Goal: Task Accomplishment & Management: Manage account settings

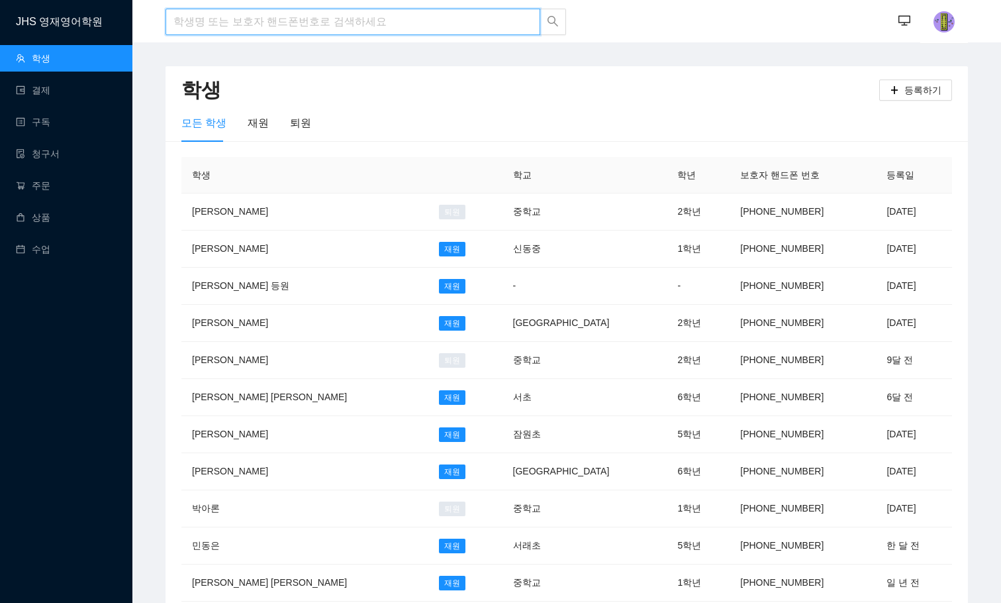
click at [204, 20] on input "search" at bounding box center [353, 22] width 375 height 26
type input "c"
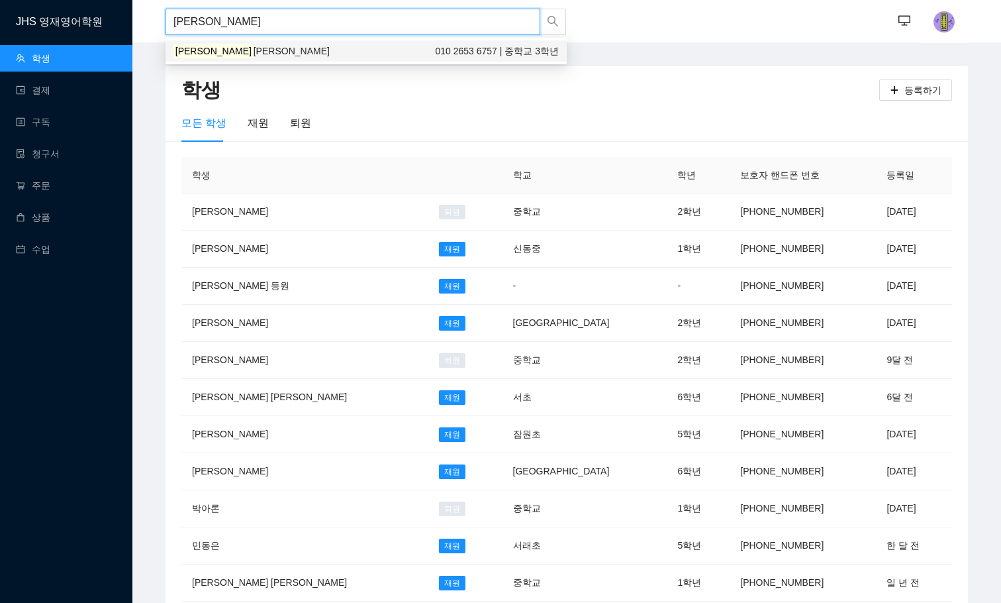
type input "[PERSON_NAME]"
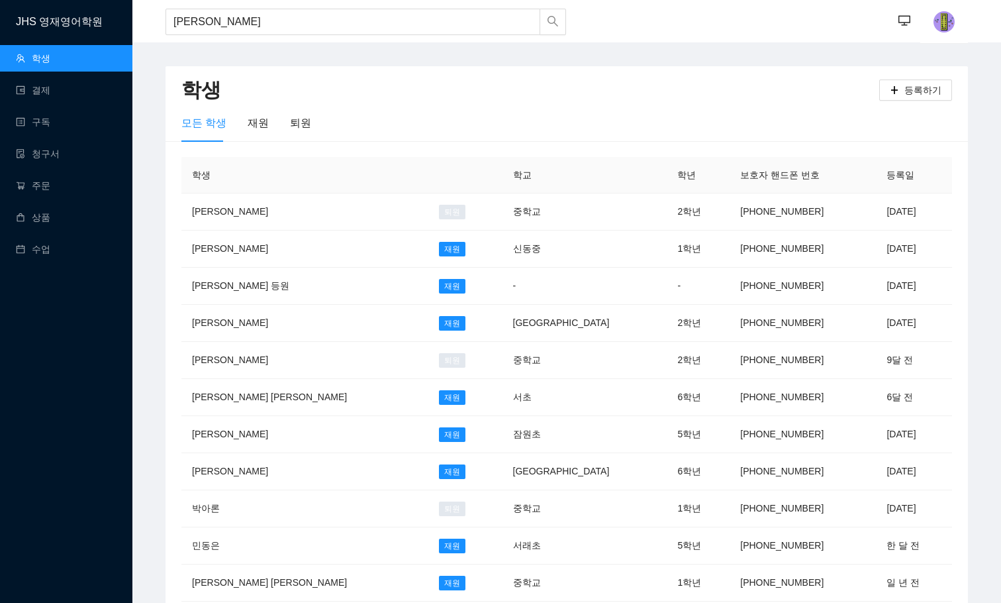
click at [274, 37] on div "[PERSON_NAME]" at bounding box center [366, 22] width 401 height 44
click at [277, 30] on input "[PERSON_NAME]" at bounding box center [353, 22] width 375 height 26
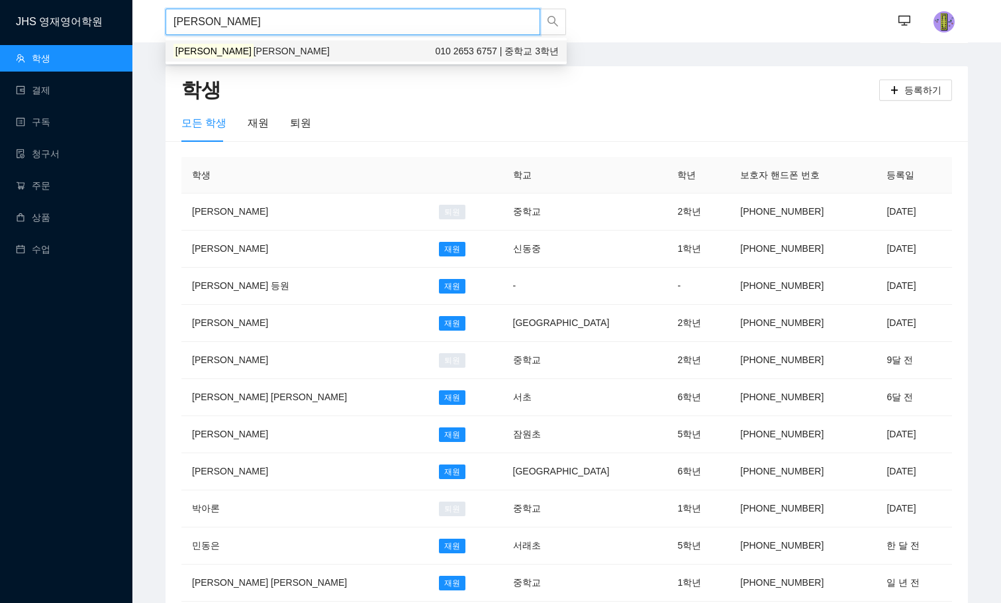
click at [252, 44] on div "[PERSON_NAME] [PERSON_NAME] 010 2653 6757 | 중학교 3학년" at bounding box center [365, 51] width 385 height 15
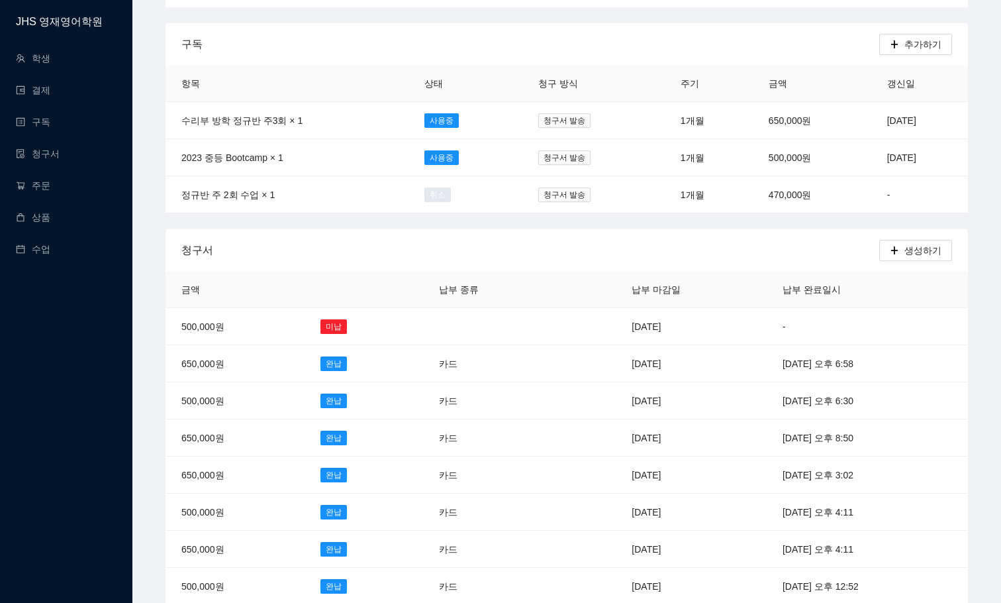
scroll to position [265, 0]
click at [616, 319] on td "[DATE]" at bounding box center [691, 325] width 151 height 37
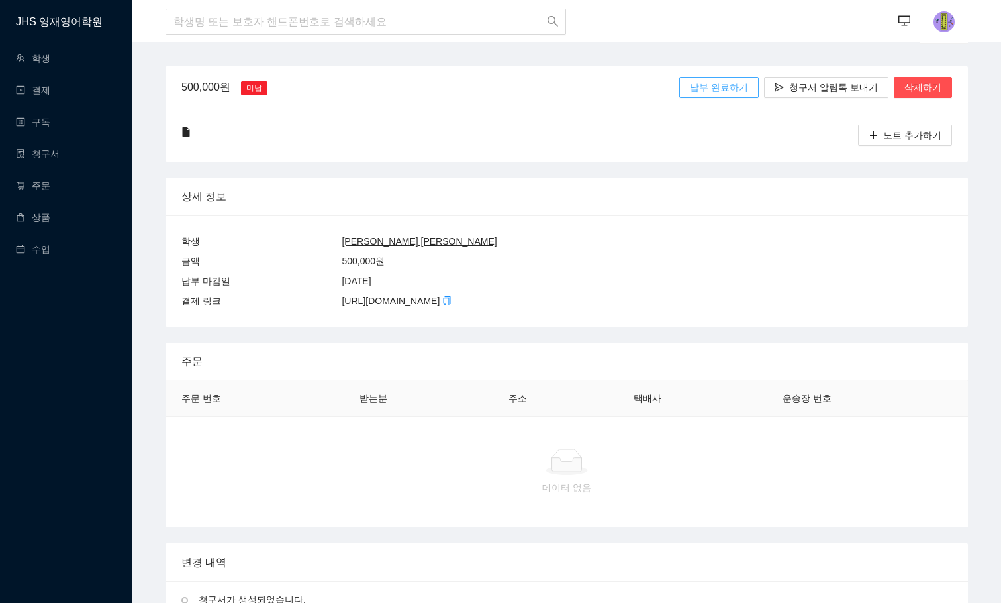
click at [747, 90] on span "납부 완료하기" at bounding box center [719, 87] width 58 height 15
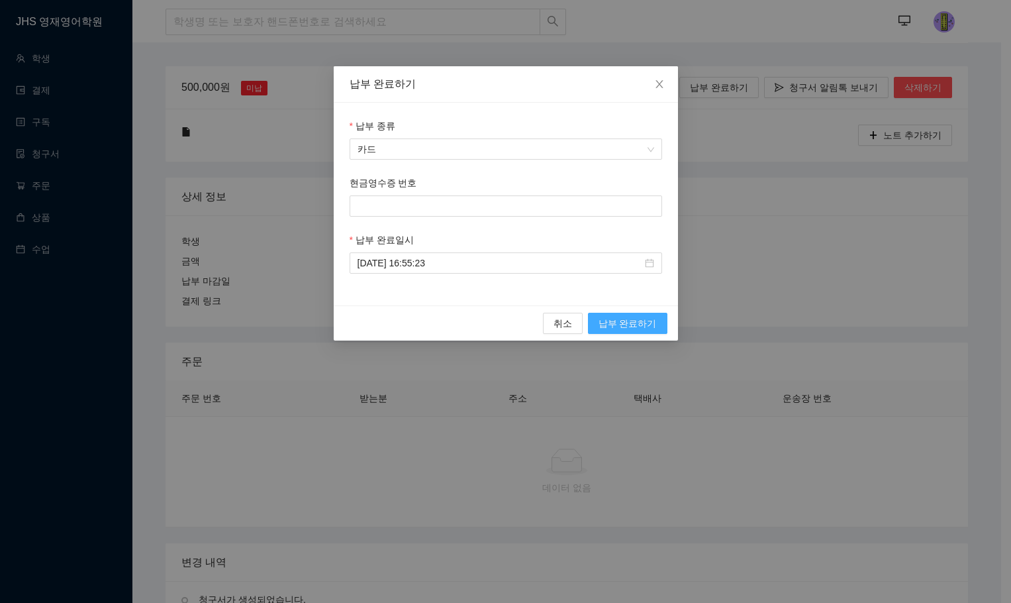
click at [639, 317] on span "납부 완료하기" at bounding box center [628, 323] width 58 height 15
